Goal: Check status: Check status

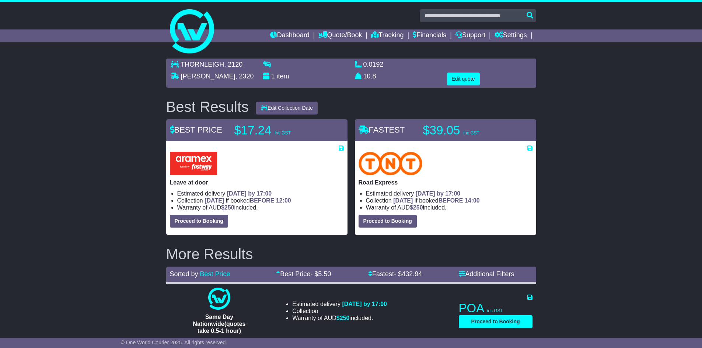
click at [382, 34] on link "Tracking" at bounding box center [387, 35] width 32 height 13
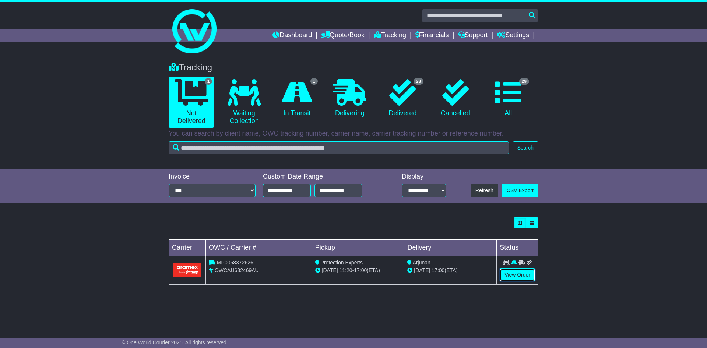
click at [522, 275] on link "View Order" at bounding box center [517, 275] width 35 height 13
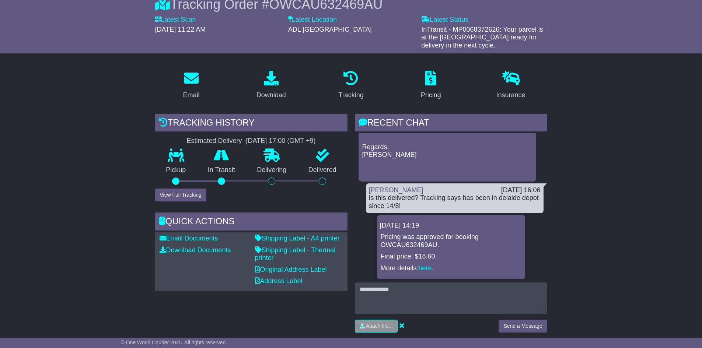
scroll to position [74, 0]
click at [170, 197] on button "View Full Tracking" at bounding box center [180, 194] width 51 height 13
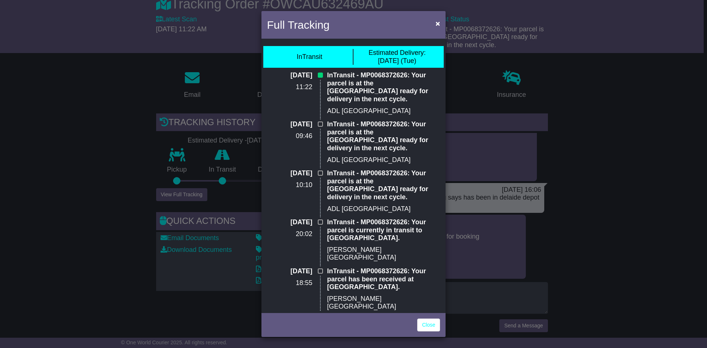
click at [502, 167] on div "Full Tracking × InTransit Estimated Delivery: 19 Aug (Tue) 19 Aug 2025 11:22 In…" at bounding box center [353, 174] width 707 height 348
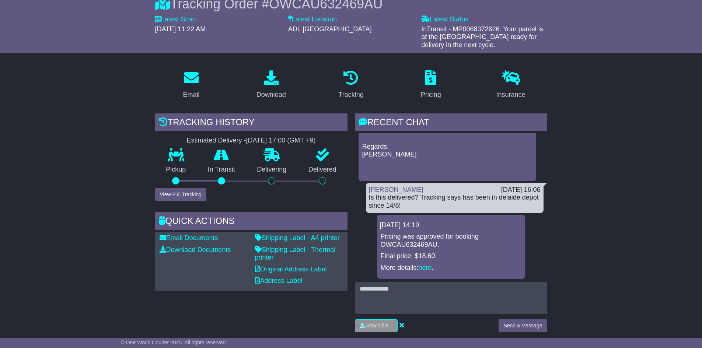
click at [405, 157] on p "Hi Debbi, It arrived at the SA depot on Friday, 15/08, with a delivery ETA of 1…" at bounding box center [447, 138] width 170 height 71
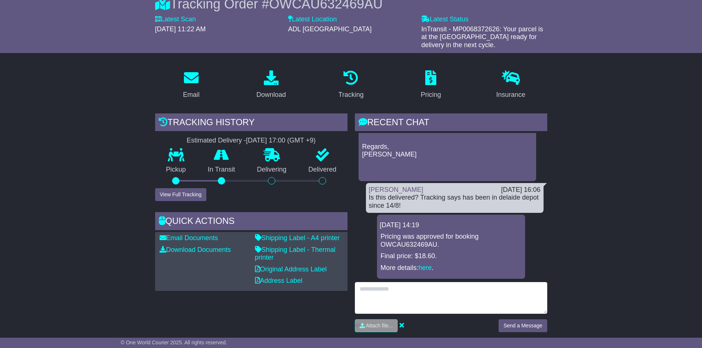
click at [436, 299] on textarea at bounding box center [451, 298] width 192 height 32
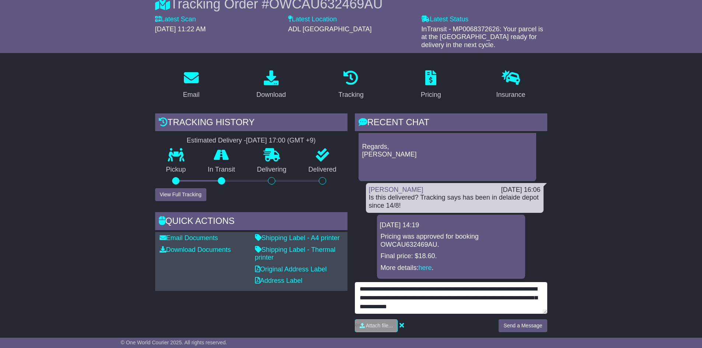
type textarea "**********"
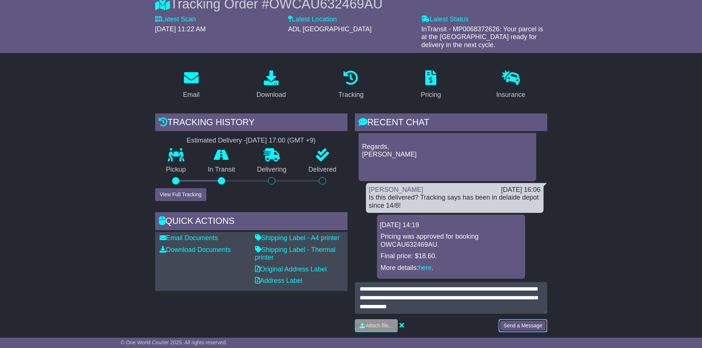
click at [528, 324] on button "Send a Message" at bounding box center [523, 325] width 48 height 13
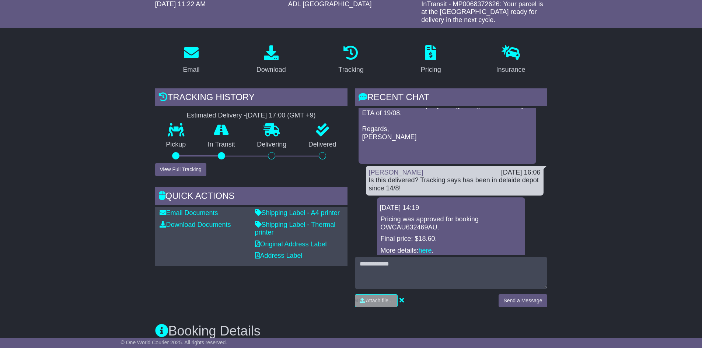
scroll to position [0, 0]
